Goal: Task Accomplishment & Management: Manage account settings

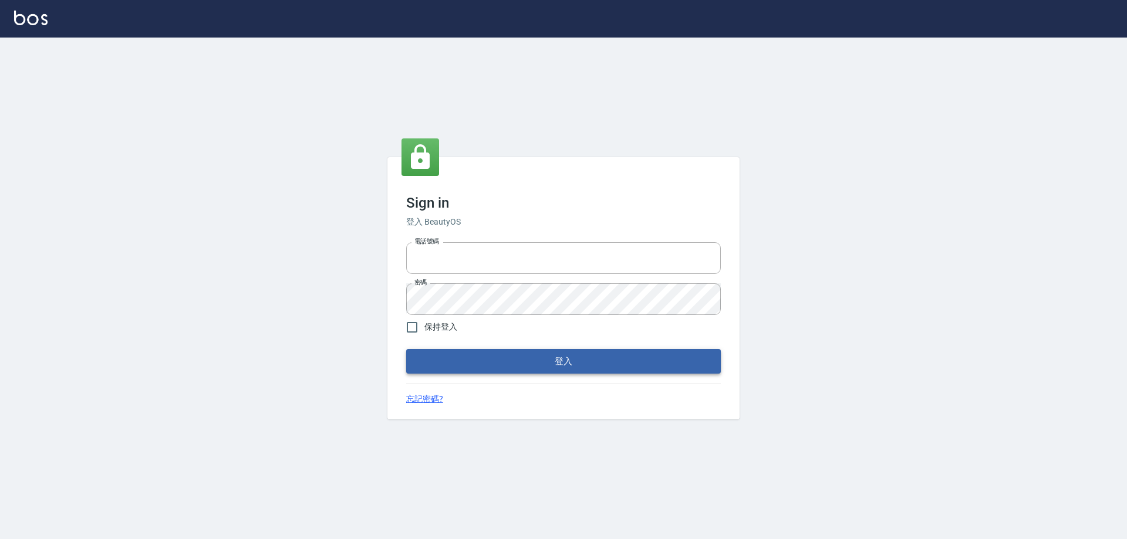
type input "0927586163"
click at [512, 352] on button "登入" at bounding box center [563, 361] width 315 height 25
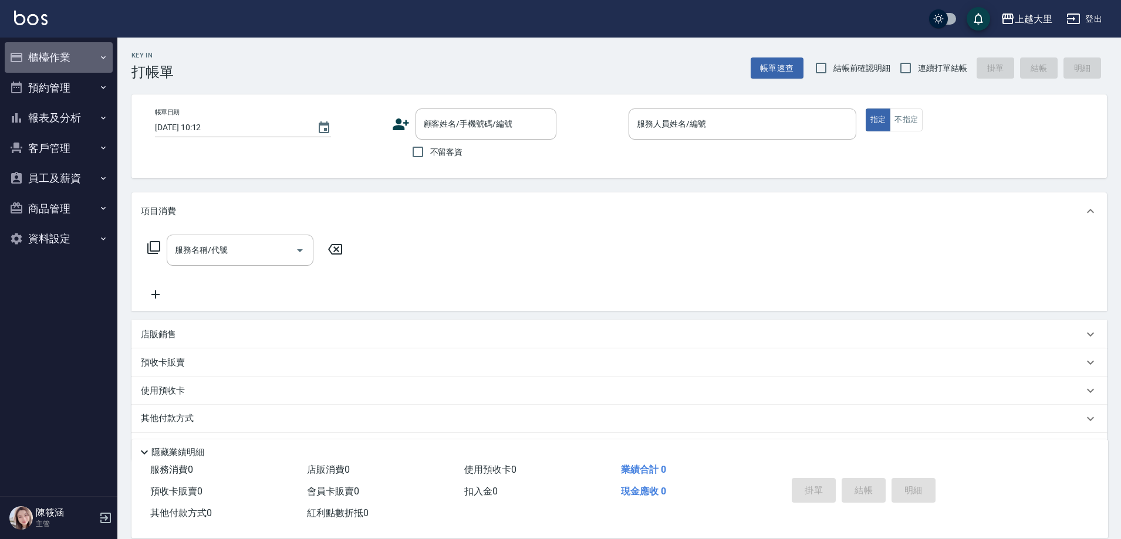
click at [70, 64] on button "櫃檯作業" at bounding box center [59, 57] width 108 height 31
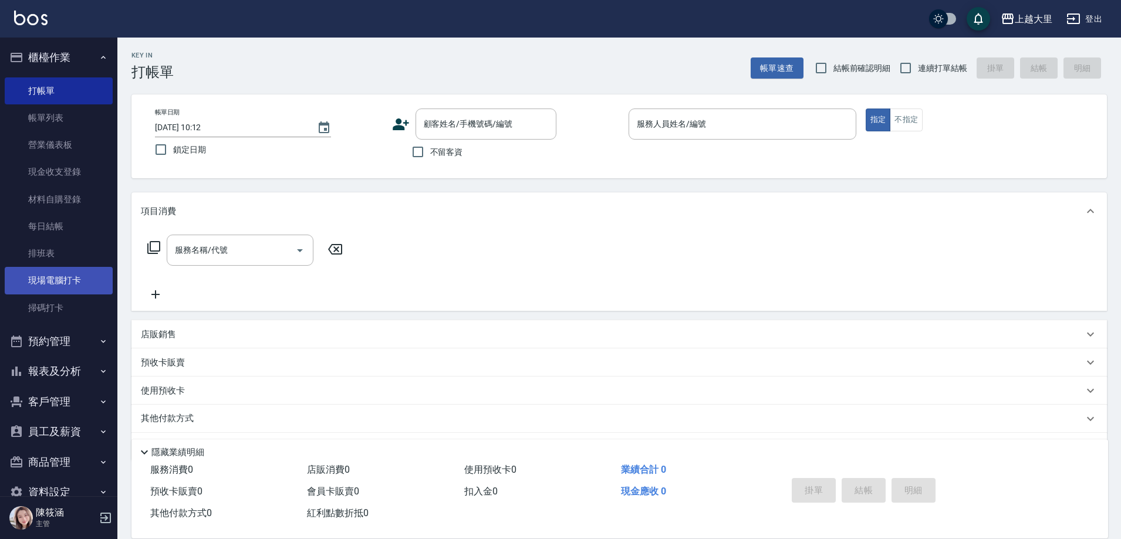
click at [63, 286] on link "現場電腦打卡" at bounding box center [59, 280] width 108 height 27
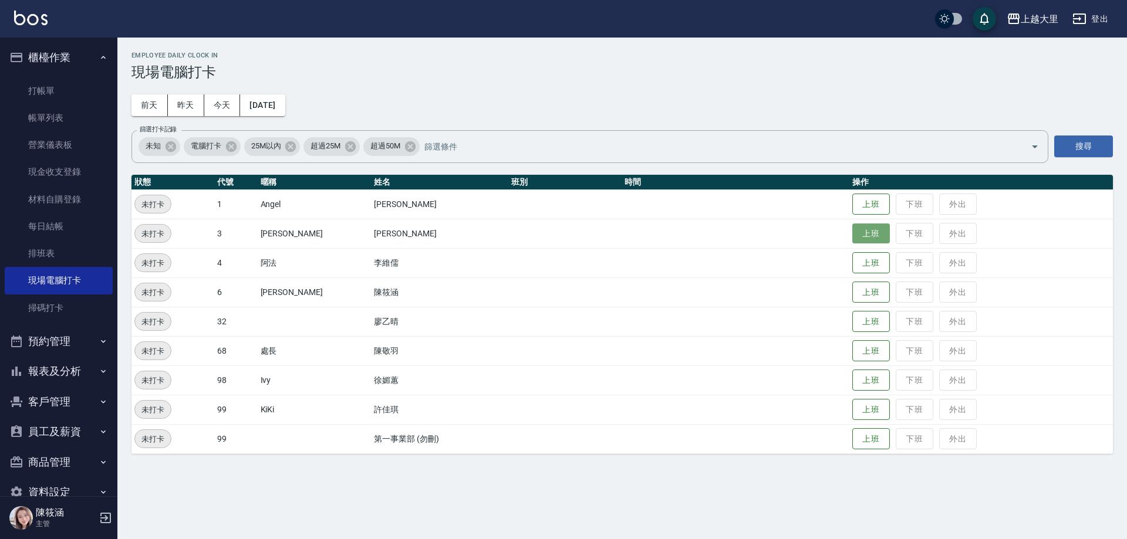
click at [881, 238] on button "上班" at bounding box center [871, 234] width 38 height 21
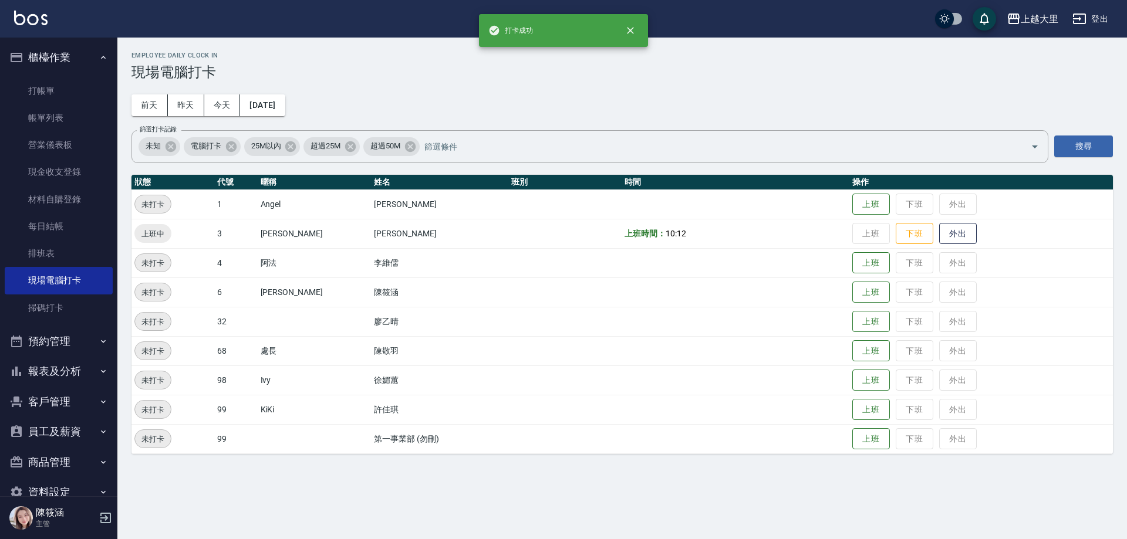
click at [421, 112] on div "Employee Daily Clock In 現場電腦打卡 前天 昨天 今天 2025/09/23 篩選打卡記錄 未知 電腦打卡 25M以內 超過25M 超…" at bounding box center [622, 253] width 1010 height 431
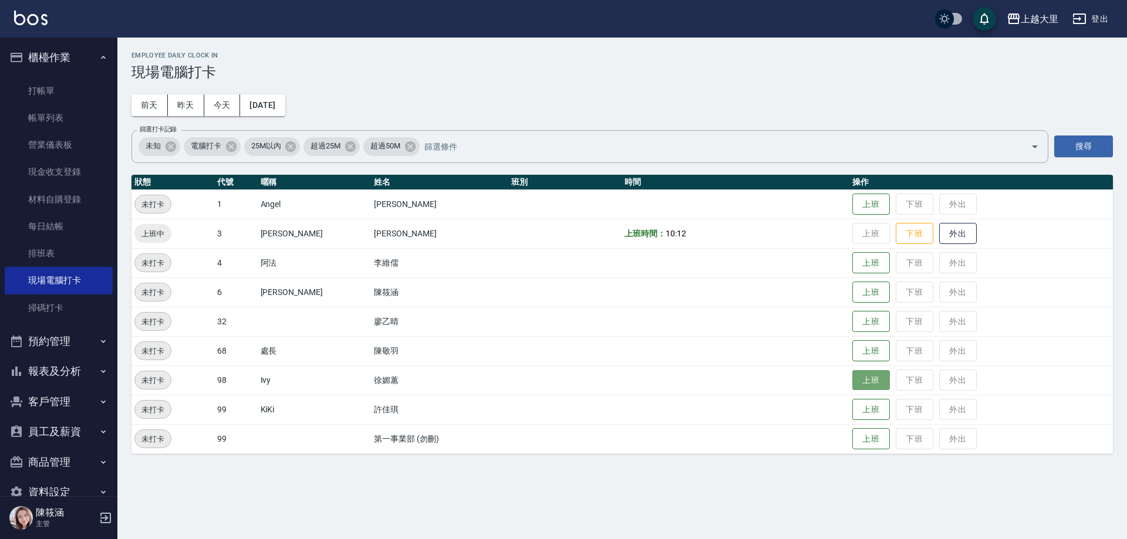
click at [872, 384] on button "上班" at bounding box center [871, 380] width 38 height 21
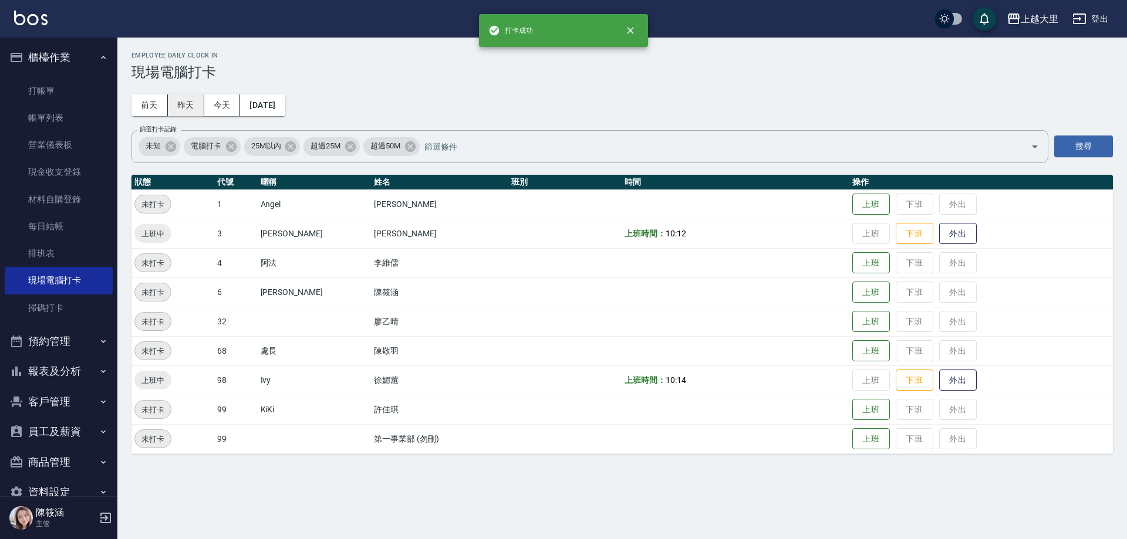
click at [191, 112] on button "昨天" at bounding box center [186, 106] width 36 height 22
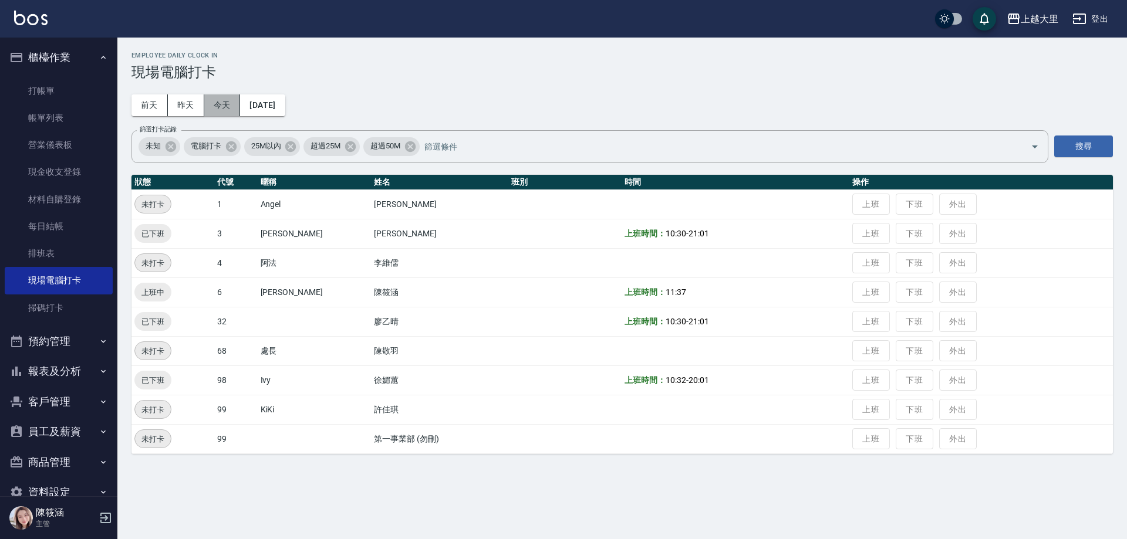
click at [211, 101] on button "今天" at bounding box center [222, 106] width 36 height 22
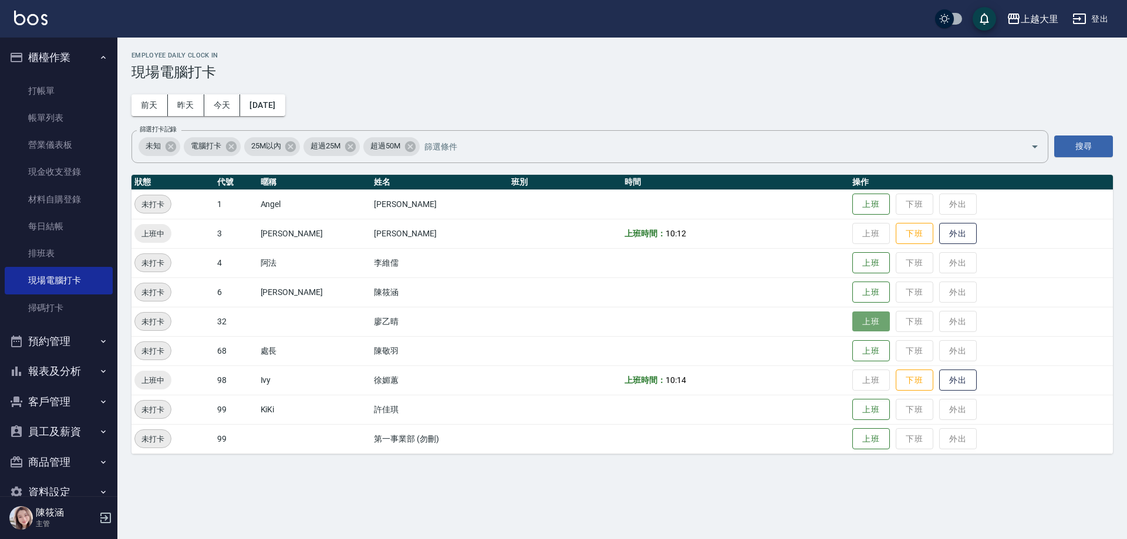
click at [879, 316] on button "上班" at bounding box center [871, 322] width 38 height 21
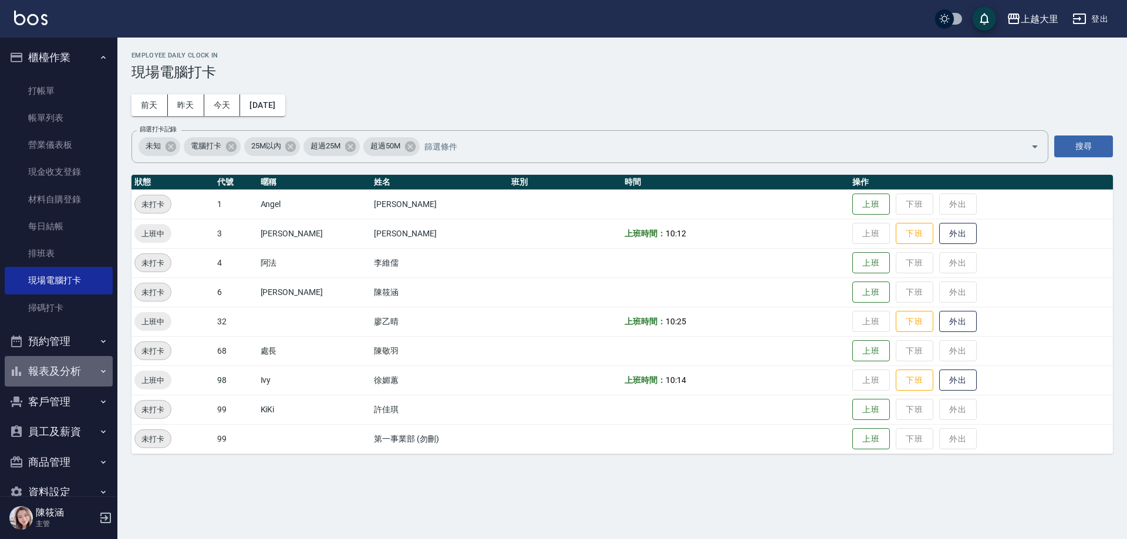
click at [85, 367] on button "報表及分析" at bounding box center [59, 371] width 108 height 31
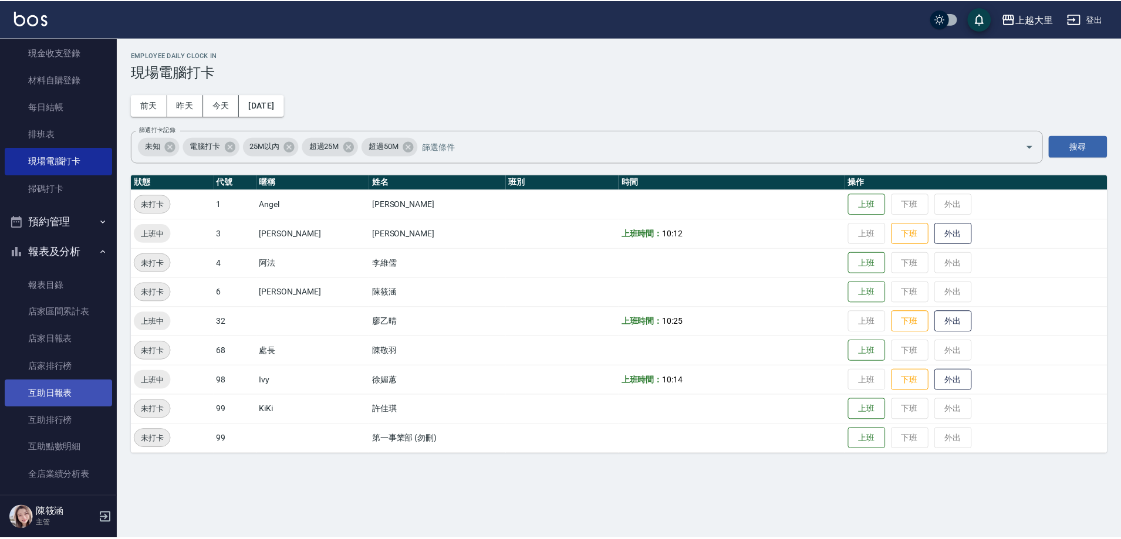
scroll to position [293, 0]
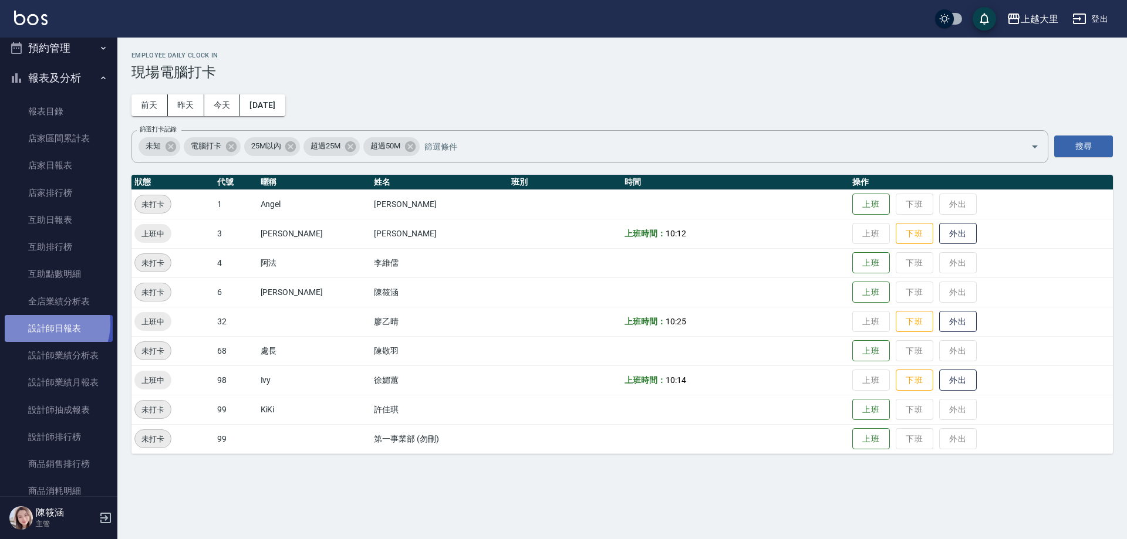
click at [50, 325] on link "設計師日報表" at bounding box center [59, 328] width 108 height 27
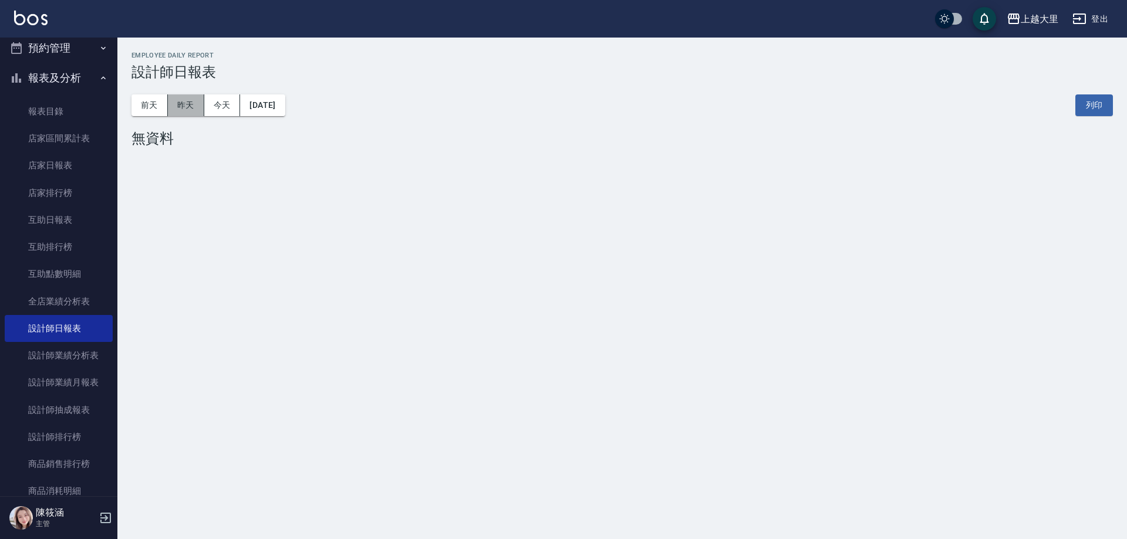
click at [198, 106] on button "昨天" at bounding box center [186, 106] width 36 height 22
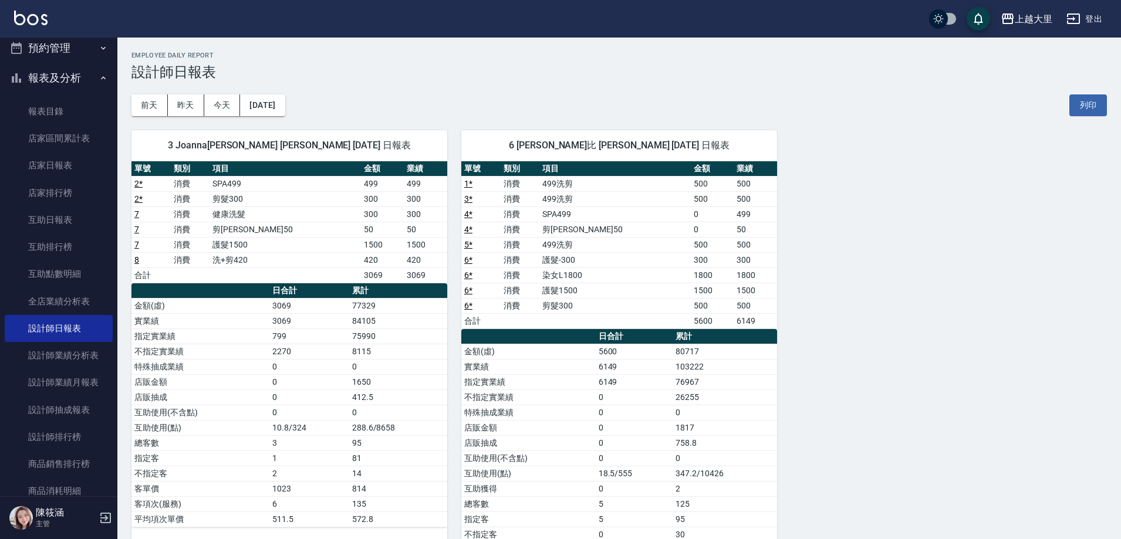
click at [383, 107] on div "前天 昨天 今天 2025/09/22 列印" at bounding box center [619, 105] width 976 height 50
